Goal: Transaction & Acquisition: Subscribe to service/newsletter

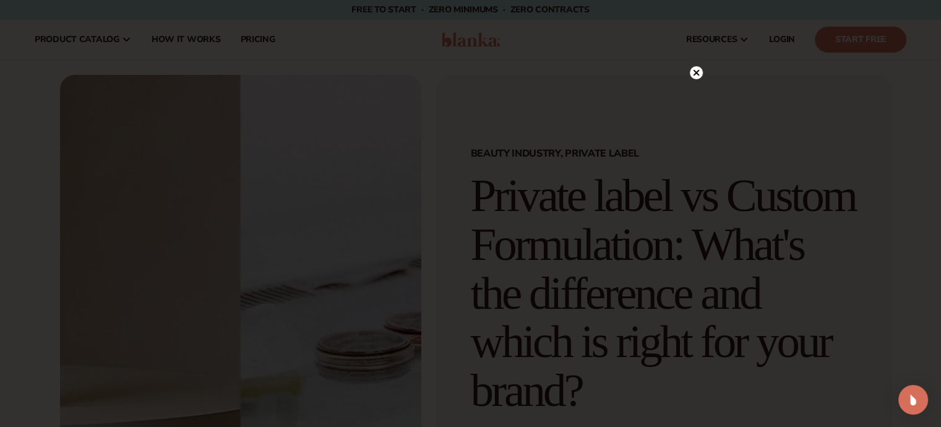
click at [697, 71] on icon at bounding box center [696, 72] width 6 height 6
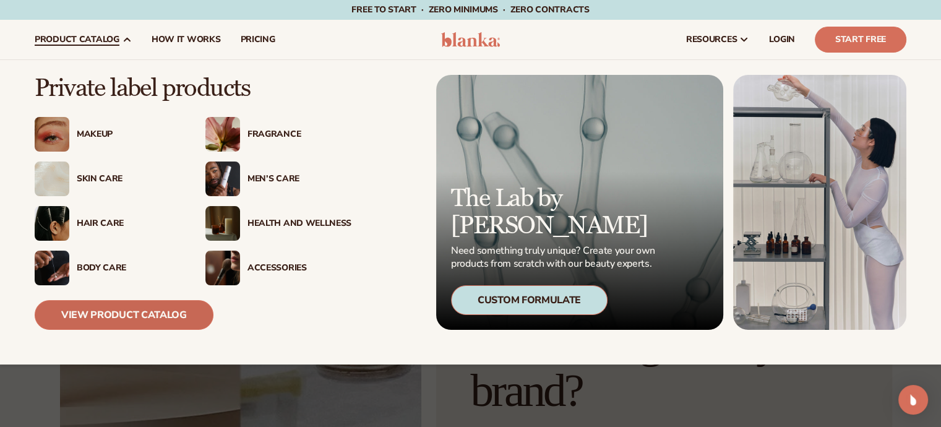
click at [105, 304] on link "View Product Catalog" at bounding box center [124, 315] width 179 height 30
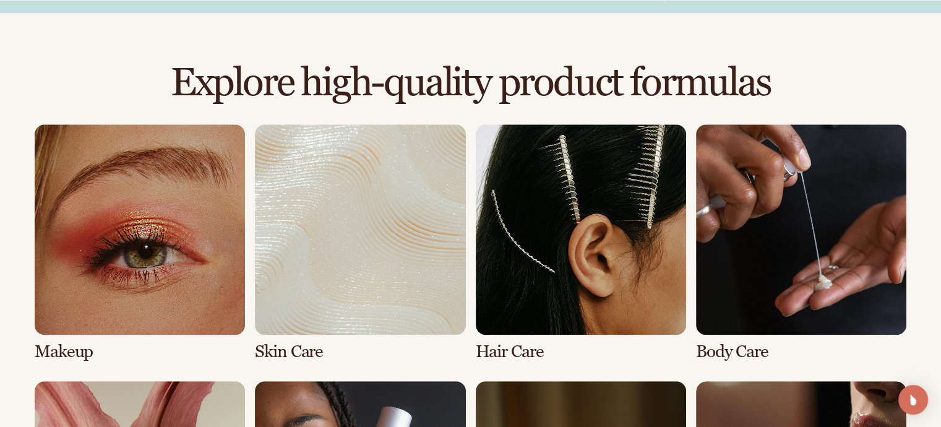
scroll to position [814, 0]
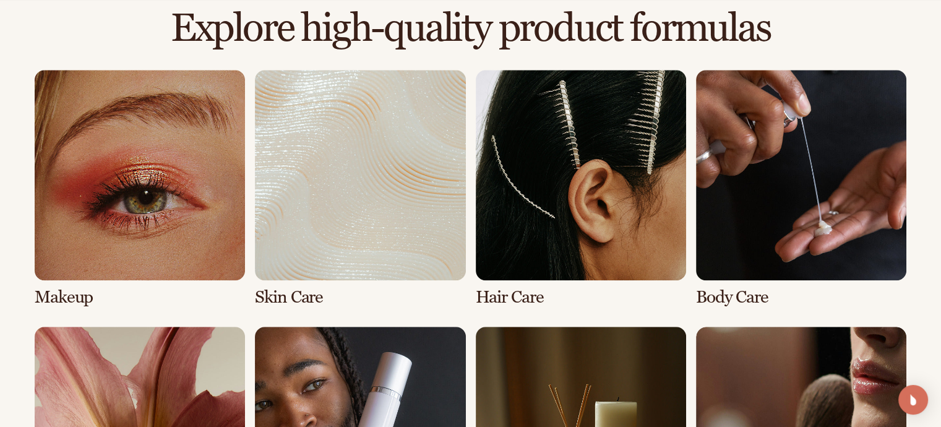
drag, startPoint x: 946, startPoint y: 54, endPoint x: 950, endPoint y: 181, distance: 126.9
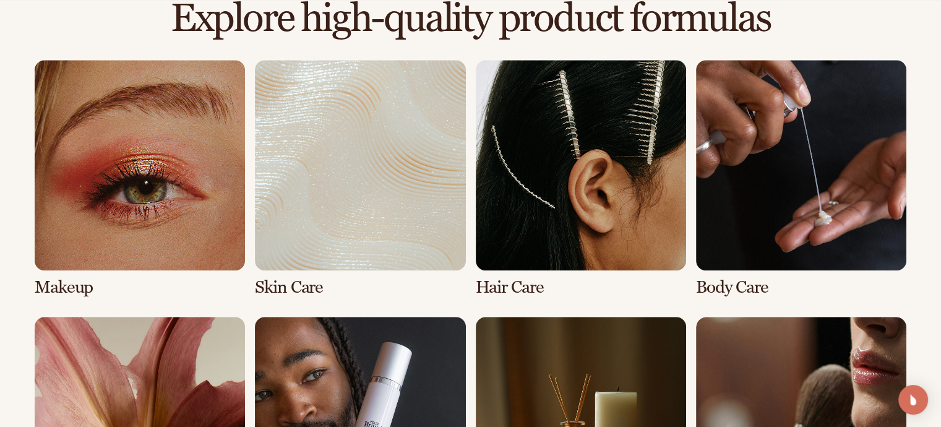
click at [587, 175] on link "3 / 8" at bounding box center [581, 178] width 210 height 237
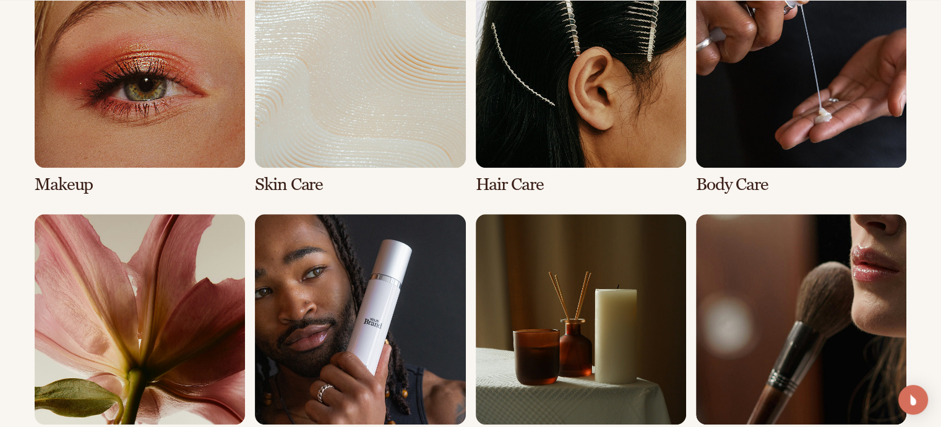
scroll to position [992, 0]
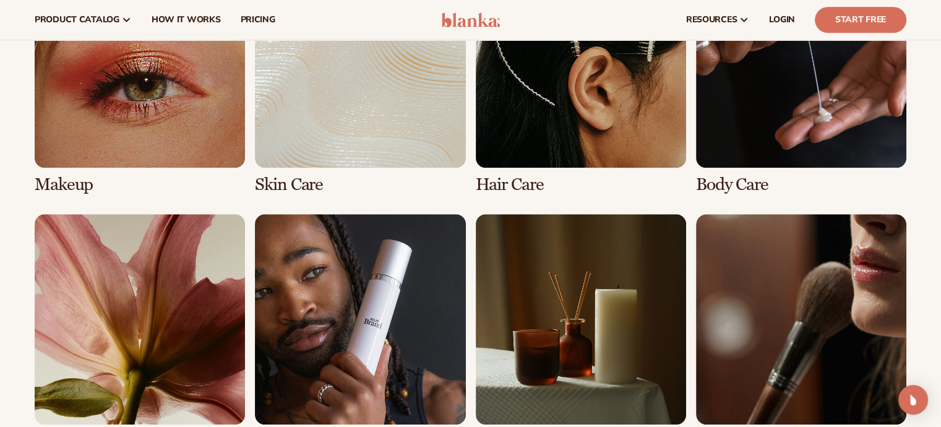
click at [509, 184] on link "3 / 8" at bounding box center [581, 75] width 210 height 237
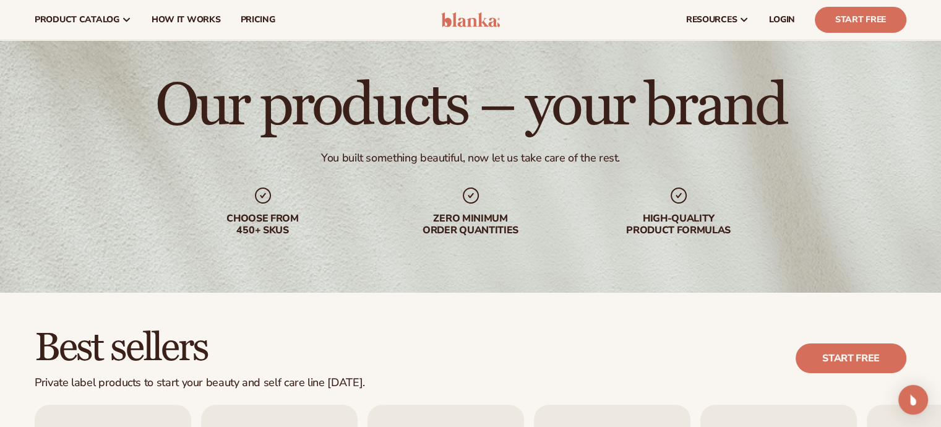
scroll to position [33, 0]
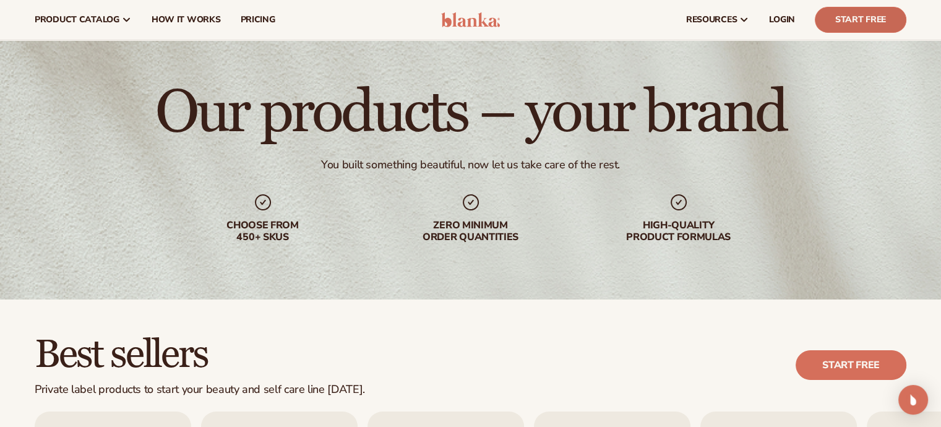
click at [847, 15] on link "Start Free" at bounding box center [861, 20] width 92 height 26
click at [173, 89] on h1 "Our products – your brand" at bounding box center [470, 113] width 631 height 59
